Goal: Task Accomplishment & Management: Manage account settings

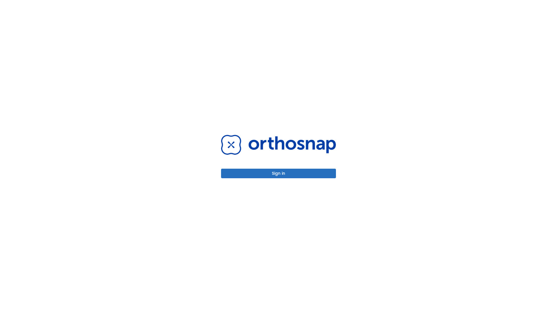
click at [279, 174] on button "Sign in" at bounding box center [278, 174] width 115 height 10
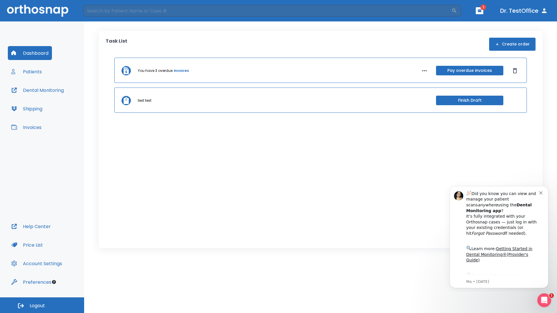
click at [42, 306] on span "Logout" at bounding box center [37, 306] width 15 height 6
